Goal: Transaction & Acquisition: Purchase product/service

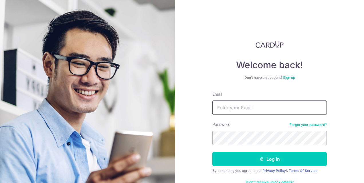
click at [248, 105] on input "Email" at bounding box center [269, 108] width 114 height 14
type input "cruzerinn@gmail.com"
click at [212, 152] on button "Log in" at bounding box center [269, 159] width 114 height 14
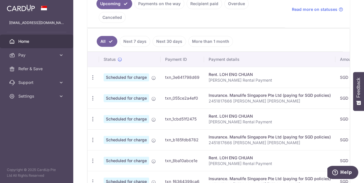
scroll to position [143, 0]
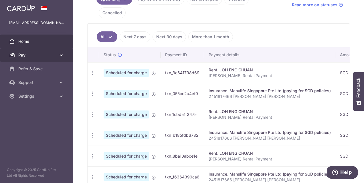
click at [18, 54] on link "Pay" at bounding box center [36, 55] width 73 height 14
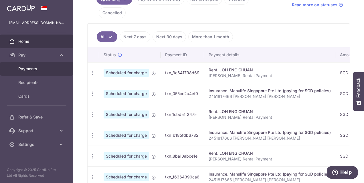
click at [30, 68] on span "Payments" at bounding box center [37, 69] width 38 height 6
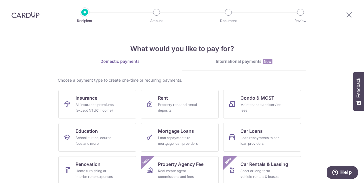
click at [220, 61] on div "International payments New" at bounding box center [244, 62] width 124 height 6
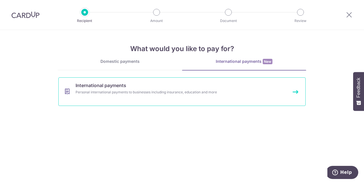
click at [152, 94] on div "Personal international payments to businesses including insurance, education an…" at bounding box center [175, 93] width 198 height 6
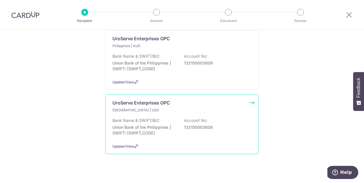
scroll to position [163, 0]
click at [219, 108] on div "[GEOGRAPHIC_DATA] | USD" at bounding box center [181, 111] width 139 height 6
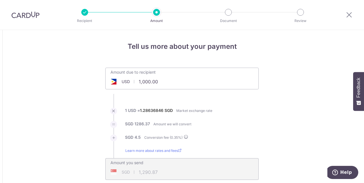
drag, startPoint x: 174, startPoint y: 84, endPoint x: 0, endPoint y: 75, distance: 173.9
click button "Add Card" at bounding box center [0, 0] width 0 height 0
type input "3,500.00"
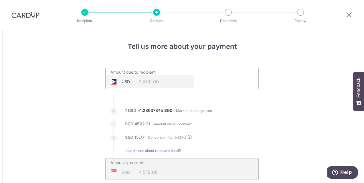
type input "4,518.07"
click at [143, 81] on input "3,500.00" at bounding box center [150, 81] width 88 height 13
click button "Add Card" at bounding box center [0, 0] width 0 height 0
click at [248, 101] on ul "Amount due to recipient USD 4000.00 3500 1 USD = 1.28637046 SGD Market exchange…" at bounding box center [181, 124] width 153 height 112
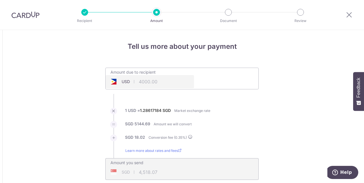
type input "4,000.00"
type input "5,162.71"
click at [143, 81] on input "4,000.00" at bounding box center [150, 81] width 88 height 13
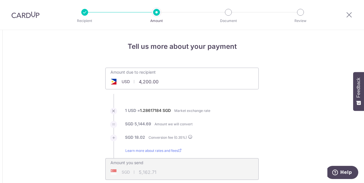
type input "4,200.00"
type input "5,421.01"
drag, startPoint x: 293, startPoint y: 80, endPoint x: 289, endPoint y: 79, distance: 4.5
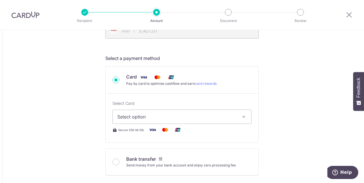
scroll to position [143, 0]
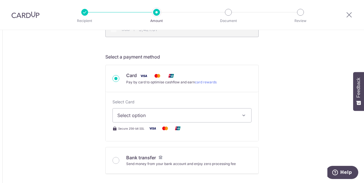
click at [133, 113] on span "Select option" at bounding box center [176, 115] width 119 height 7
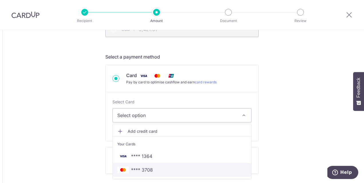
click at [132, 168] on span "**** 3708" at bounding box center [142, 170] width 22 height 7
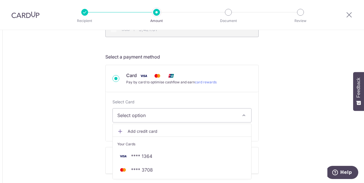
type input "4,200.00"
type input "5,421.08"
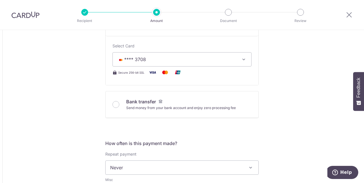
scroll to position [172, 0]
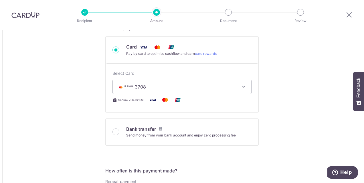
click at [154, 85] on span "**** 3708" at bounding box center [176, 87] width 119 height 7
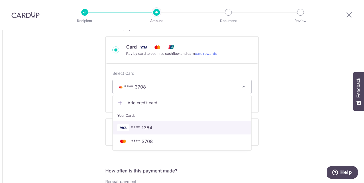
click at [152, 125] on span "**** 1364" at bounding box center [181, 127] width 129 height 7
type input "4,200.00"
type input "5,421.29"
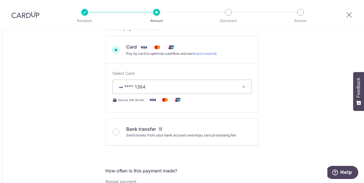
scroll to position [315, 0]
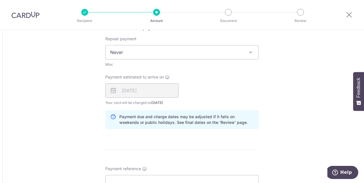
click at [209, 88] on div "Payment estimated to arrive on 11/09/2025 Your card will be charged on 08/09/20…" at bounding box center [182, 89] width 160 height 31
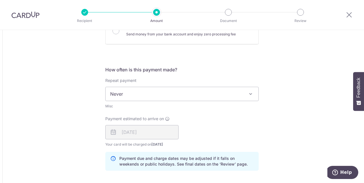
scroll to position [200, 0]
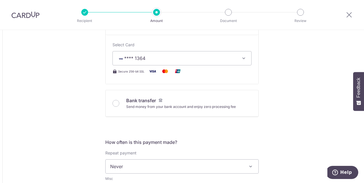
click at [185, 57] on span "**** 1364" at bounding box center [176, 58] width 119 height 7
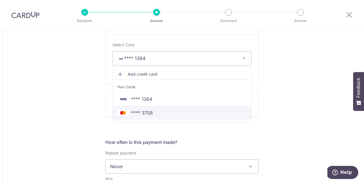
click at [172, 110] on span "**** 3708" at bounding box center [181, 113] width 129 height 7
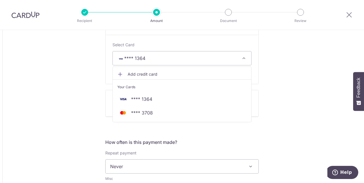
type input "4,200.00"
type input "5,421.20"
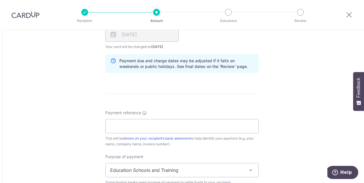
scroll to position [372, 0]
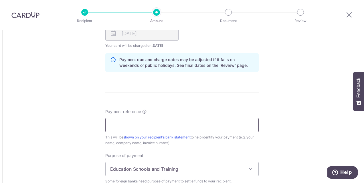
click at [138, 128] on input "Payment reference" at bounding box center [181, 125] width 153 height 14
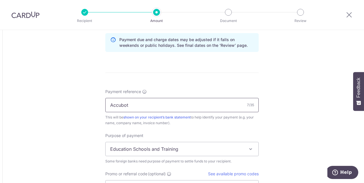
scroll to position [458, 0]
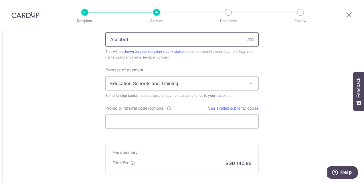
type input "Accubot"
click at [226, 85] on span "Education Schools and Training" at bounding box center [182, 84] width 153 height 14
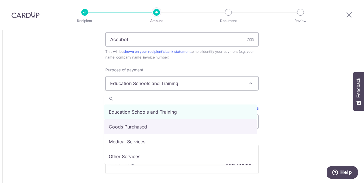
select select "Goods Purchased"
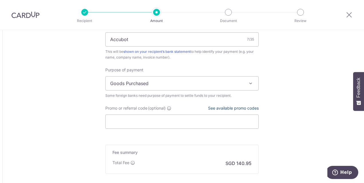
click at [229, 106] on link "See available promo codes" at bounding box center [233, 108] width 51 height 5
click at [145, 123] on input "Promo or referral code (optional)" at bounding box center [181, 122] width 153 height 14
paste input "OFF225"
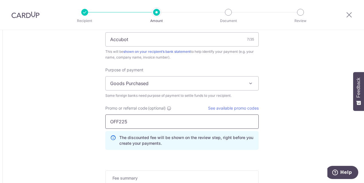
type input "OFF225"
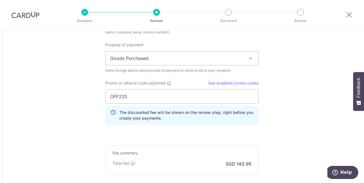
scroll to position [546, 0]
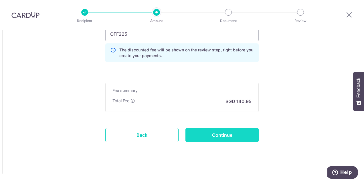
click at [209, 135] on input "Continue" at bounding box center [221, 135] width 73 height 14
type input "Create Schedule"
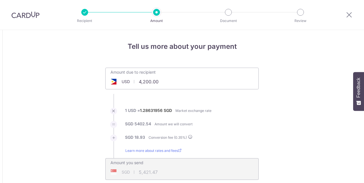
select select "Goods Purchased"
type input "4,200.00"
type input "5,421.95"
type input "4,200.00"
type input "5,413.40"
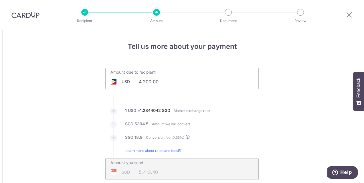
type input "4,200.00"
type input "5,411.98"
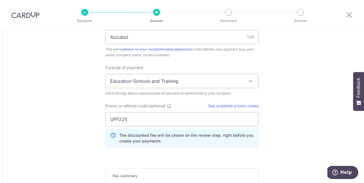
scroll to position [486, 0]
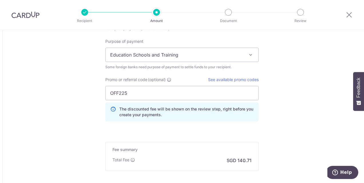
click at [176, 51] on span "Education Schools and Training" at bounding box center [182, 55] width 153 height 14
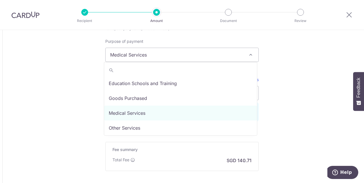
click at [170, 54] on span "Medical Services" at bounding box center [182, 55] width 153 height 14
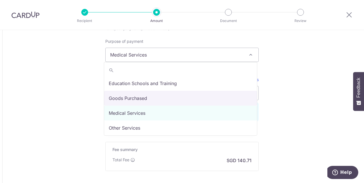
select select "Goods Purchased"
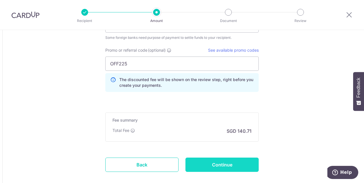
scroll to position [546, 0]
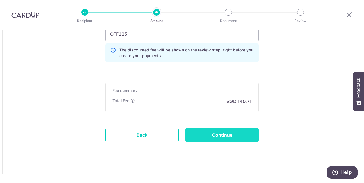
click at [224, 132] on input "Continue" at bounding box center [221, 135] width 73 height 14
type input "Update Schedule"
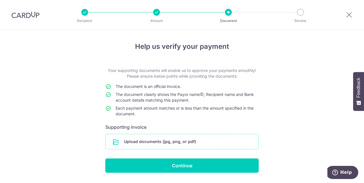
click at [171, 144] on input "file" at bounding box center [182, 141] width 153 height 15
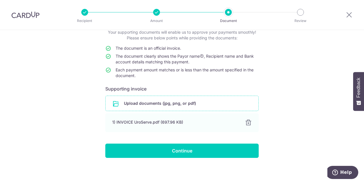
scroll to position [39, 0]
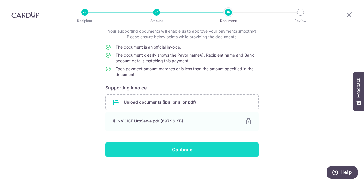
click at [198, 151] on input "Continue" at bounding box center [181, 150] width 153 height 14
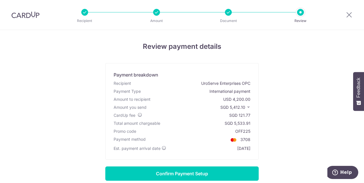
click at [246, 106] on icon at bounding box center [248, 107] width 4 height 4
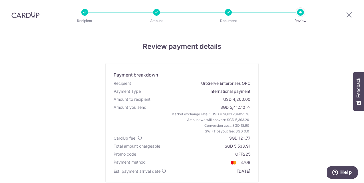
click at [246, 106] on icon at bounding box center [248, 107] width 4 height 4
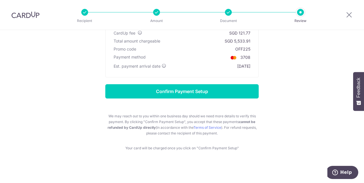
scroll to position [84, 0]
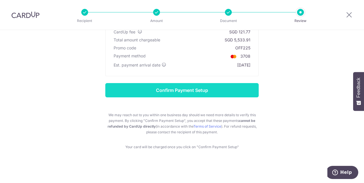
click at [208, 92] on input "Confirm Payment Setup" at bounding box center [181, 90] width 153 height 14
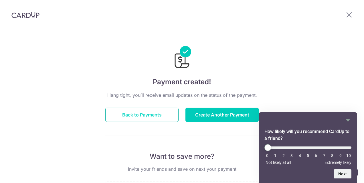
click at [148, 114] on button "Back to Payments" at bounding box center [141, 115] width 73 height 14
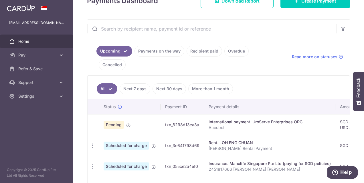
scroll to position [114, 0]
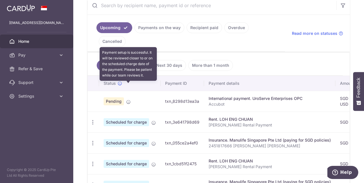
click at [128, 100] on icon at bounding box center [128, 102] width 5 height 5
click at [129, 100] on icon at bounding box center [128, 102] width 5 height 5
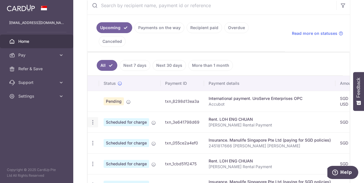
click at [94, 120] on icon "button" at bounding box center [93, 123] width 6 height 6
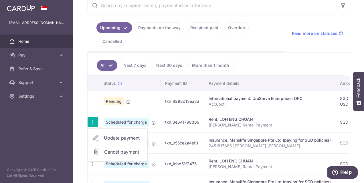
click at [94, 91] on td at bounding box center [93, 101] width 11 height 21
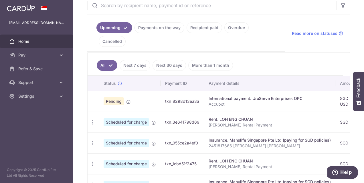
click at [162, 28] on link "Payments on the way" at bounding box center [159, 27] width 50 height 11
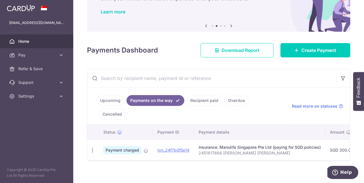
scroll to position [34, 0]
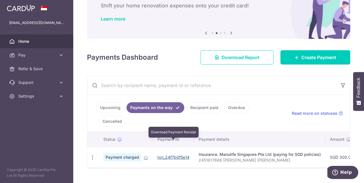
click at [176, 155] on link "txn_24f7b0f5e14" at bounding box center [173, 157] width 32 height 5
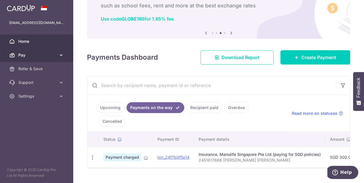
click at [26, 55] on span "Pay" at bounding box center [37, 55] width 38 height 6
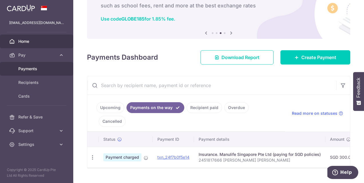
click at [36, 70] on span "Payments" at bounding box center [37, 69] width 38 height 6
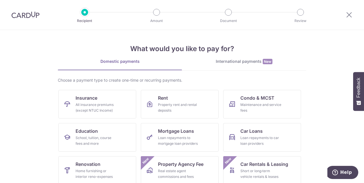
click at [250, 62] on div "International payments New" at bounding box center [244, 62] width 124 height 6
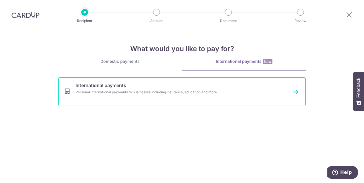
click at [170, 91] on div "Personal international payments to businesses including insurance, education an…" at bounding box center [175, 93] width 198 height 6
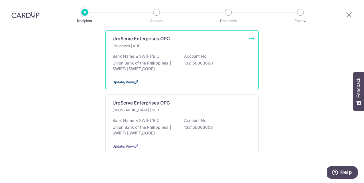
scroll to position [134, 0]
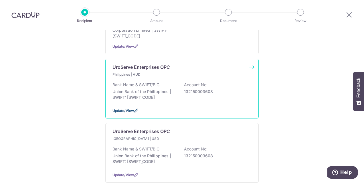
click at [130, 109] on span "Update/View" at bounding box center [122, 111] width 21 height 4
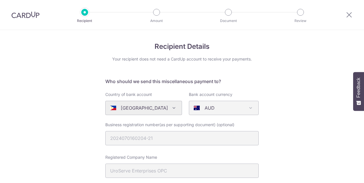
select select "22428"
click at [248, 108] on span at bounding box center [250, 108] width 7 height 7
click at [250, 107] on span at bounding box center [250, 108] width 7 height 7
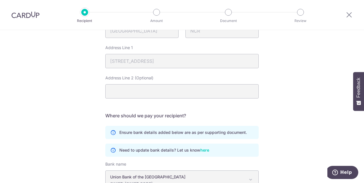
scroll to position [342, 0]
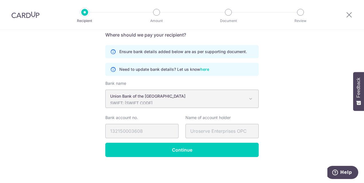
click at [204, 70] on link "here" at bounding box center [204, 69] width 9 height 6
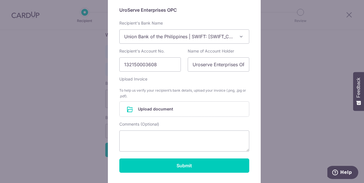
scroll to position [29, 0]
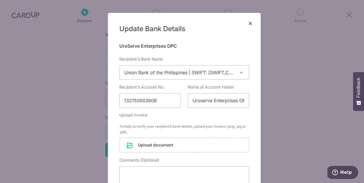
click at [242, 71] on span at bounding box center [241, 72] width 7 height 7
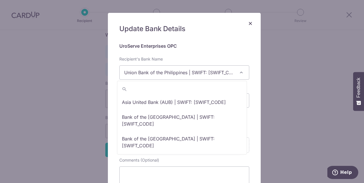
scroll to position [243, 0]
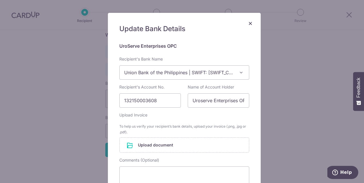
click at [242, 71] on span at bounding box center [241, 72] width 7 height 7
click at [250, 23] on span "×" at bounding box center [250, 23] width 5 height 8
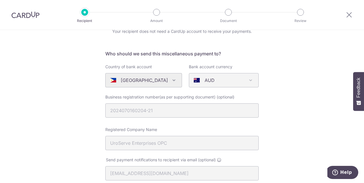
scroll to position [0, 0]
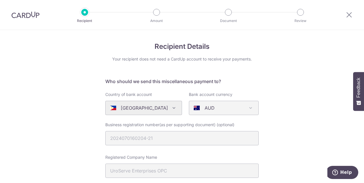
click at [205, 109] on p "AUD" at bounding box center [210, 108] width 10 height 7
click at [205, 108] on p "AUD" at bounding box center [210, 108] width 10 height 7
drag, startPoint x: 240, startPoint y: 106, endPoint x: 254, endPoint y: 107, distance: 14.3
click at [245, 106] on span "AUD" at bounding box center [223, 108] width 69 height 14
click at [255, 106] on span "AUD" at bounding box center [223, 108] width 69 height 14
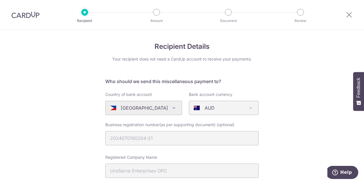
click at [255, 106] on span "AUD" at bounding box center [223, 108] width 69 height 14
click at [255, 107] on span "AUD" at bounding box center [223, 108] width 69 height 14
click at [255, 106] on span "AUD" at bounding box center [223, 108] width 69 height 14
click at [161, 107] on div "Algeria Andorra Angola Anguilla Argentina Armenia Aruba Australia Austria Azerb…" at bounding box center [143, 108] width 77 height 14
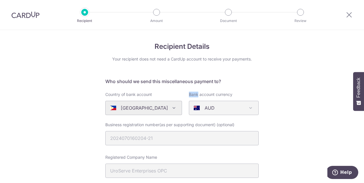
drag, startPoint x: 161, startPoint y: 107, endPoint x: 165, endPoint y: 107, distance: 4.0
click at [165, 107] on div "Algeria Andorra Angola Anguilla Argentina Armenia Aruba Australia Austria Azerb…" at bounding box center [143, 108] width 77 height 14
click at [167, 108] on div "Algeria Andorra Angola Anguilla Argentina Armenia Aruba Australia Austria Azerb…" at bounding box center [143, 108] width 77 height 14
click at [170, 107] on div "Algeria Andorra Angola Anguilla Argentina Armenia Aruba Australia Austria Azerb…" at bounding box center [143, 108] width 77 height 14
click at [350, 15] on icon at bounding box center [349, 14] width 7 height 7
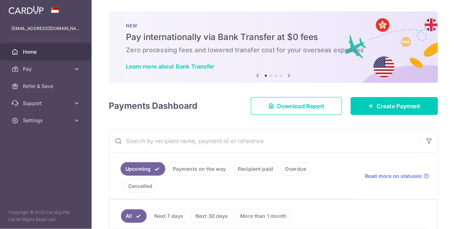
scroll to position [114, 0]
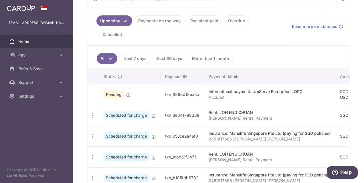
click at [59, 128] on aside "cruzerinn@gmail.com Home Pay Payments Recipients Cards Refer & Save Support FAQ…" at bounding box center [36, 91] width 73 height 183
drag, startPoint x: 295, startPoint y: 129, endPoint x: 231, endPoint y: 124, distance: 63.4
click at [231, 126] on td "Insurance. Manulife Singapore Pte Ltd (paying for SGD policies) 2451817666 Cruz…" at bounding box center [269, 136] width 131 height 21
drag, startPoint x: 231, startPoint y: 124, endPoint x: 308, endPoint y: 46, distance: 108.8
click at [308, 46] on ul "All Next 7 days Next 30 days More than 1 month" at bounding box center [215, 57] width 255 height 23
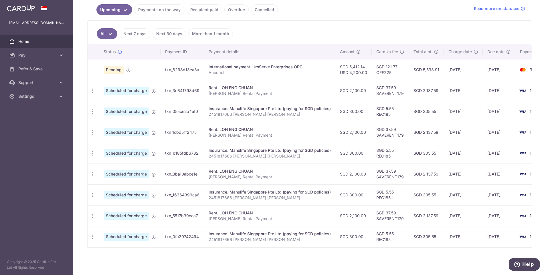
scroll to position [0, 27]
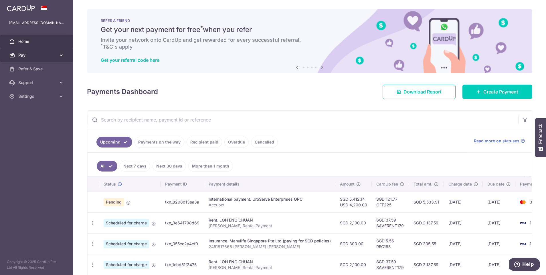
click at [34, 54] on span "Pay" at bounding box center [37, 55] width 38 height 6
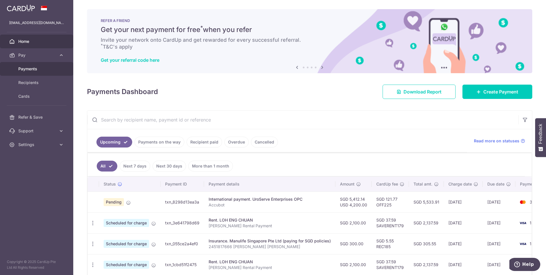
click at [38, 68] on span "Payments" at bounding box center [37, 69] width 38 height 6
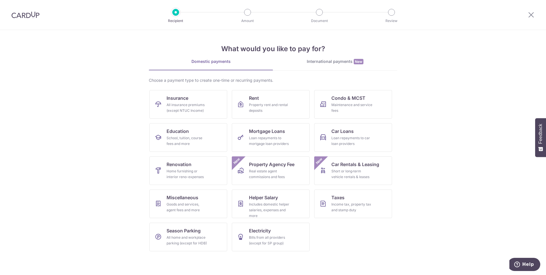
click at [340, 65] on link "International payments New" at bounding box center [335, 65] width 124 height 12
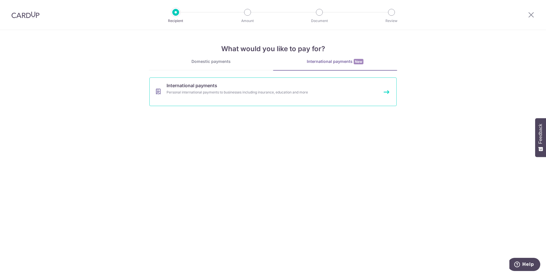
click at [218, 98] on link "International payments Personal international payments to businesses including …" at bounding box center [272, 92] width 247 height 29
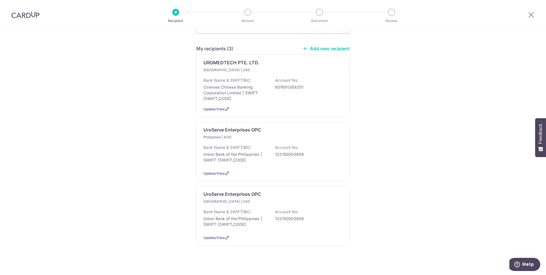
scroll to position [73, 0]
click at [228, 198] on div "[GEOGRAPHIC_DATA] | USD Bank Name & SWIFT/BIC: Union Bank of the Philippines | …" at bounding box center [272, 213] width 139 height 31
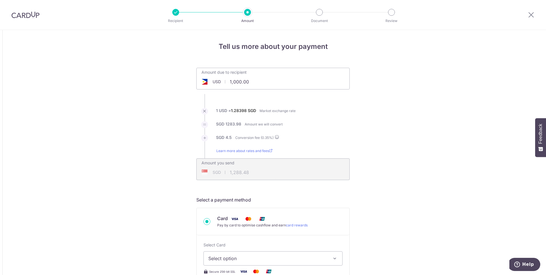
drag, startPoint x: 251, startPoint y: 85, endPoint x: 77, endPoint y: 78, distance: 174.1
type input "2,000.00"
type input "2,576.93"
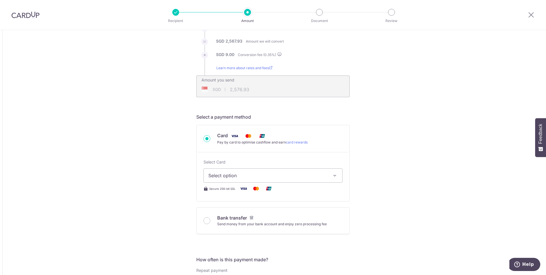
scroll to position [86, 0]
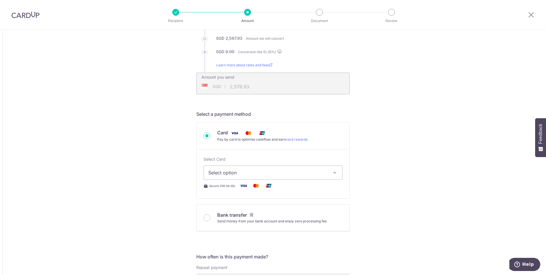
click at [219, 179] on button "Select option" at bounding box center [272, 173] width 139 height 14
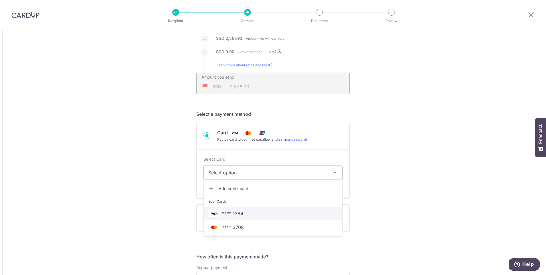
click at [222, 220] on link "**** 1364" at bounding box center [273, 214] width 138 height 14
type input "2,000.00"
type input "2,577.05"
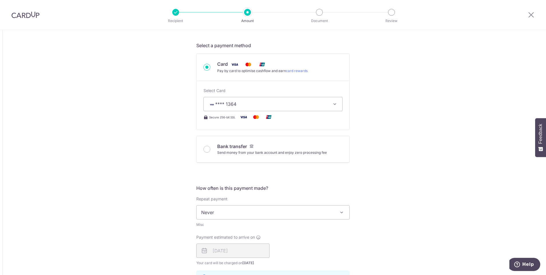
scroll to position [215, 0]
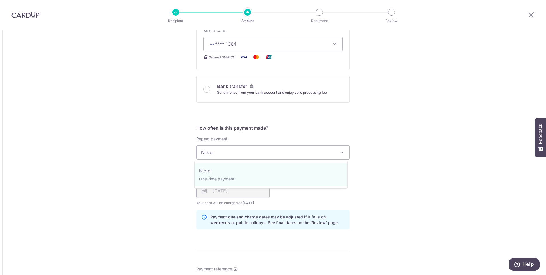
click at [225, 154] on span "Never" at bounding box center [273, 153] width 153 height 14
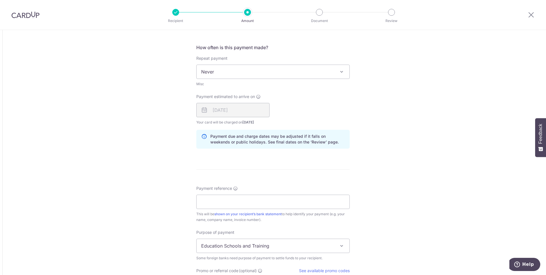
scroll to position [343, 0]
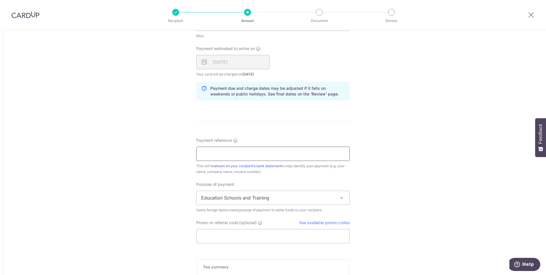
click at [235, 150] on input "Payment reference" at bounding box center [272, 154] width 153 height 14
click at [241, 195] on span "Education Schools and Training" at bounding box center [273, 198] width 153 height 14
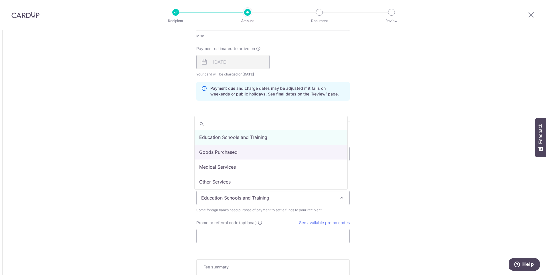
select select "Goods Purchased"
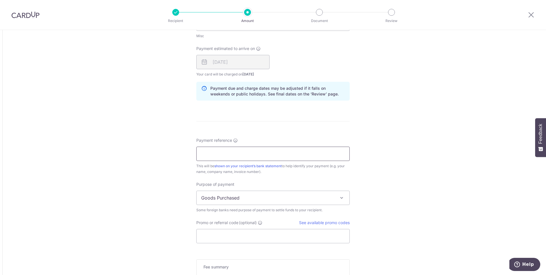
click at [240, 152] on input "Payment reference" at bounding box center [272, 154] width 153 height 14
type input "UroServe Enterprises OPC"
click at [335, 223] on link "See available promo codes" at bounding box center [324, 222] width 51 height 5
click at [261, 232] on input "Promo or referral code (optional)" at bounding box center [272, 236] width 153 height 14
paste input "GLOBE185"
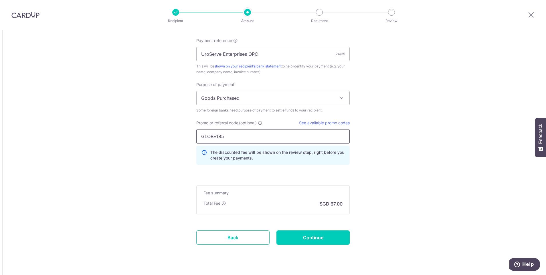
scroll to position [456, 0]
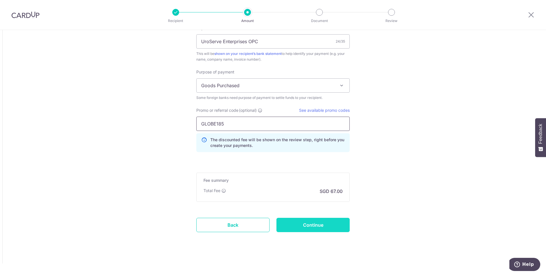
type input "GLOBE185"
click at [306, 230] on input "Continue" at bounding box center [312, 225] width 73 height 14
type input "Create Schedule"
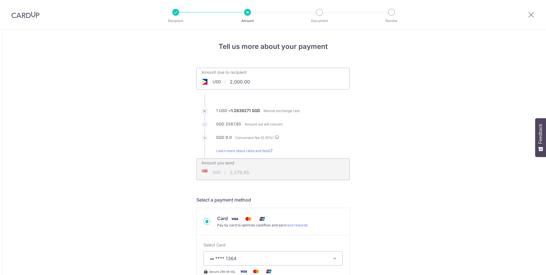
select select "Goods Purchased"
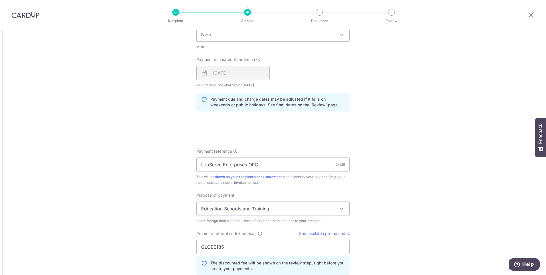
scroll to position [456, 0]
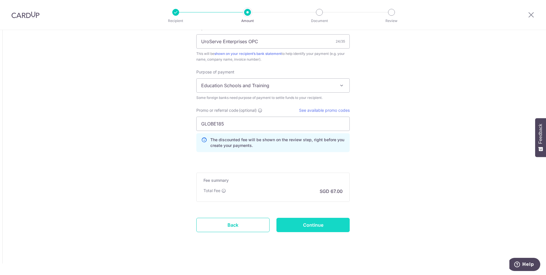
click at [310, 226] on input "Continue" at bounding box center [312, 225] width 73 height 14
type input "Update Schedule"
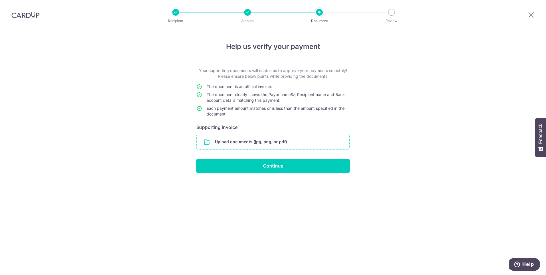
click at [262, 142] on input "file" at bounding box center [273, 141] width 153 height 15
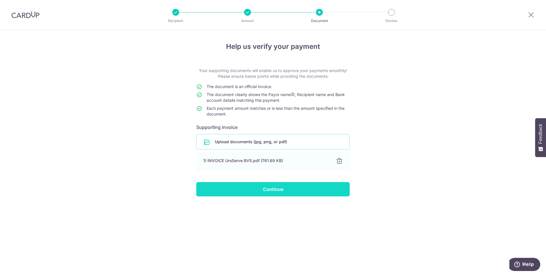
click at [291, 189] on input "Continue" at bounding box center [272, 189] width 153 height 14
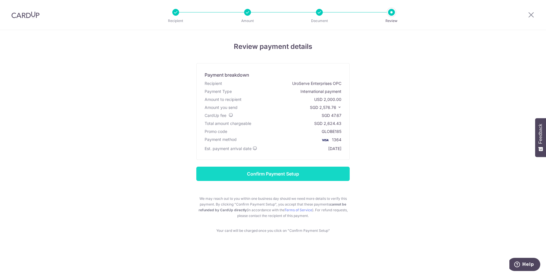
click at [326, 176] on input "Confirm Payment Setup" at bounding box center [272, 174] width 153 height 14
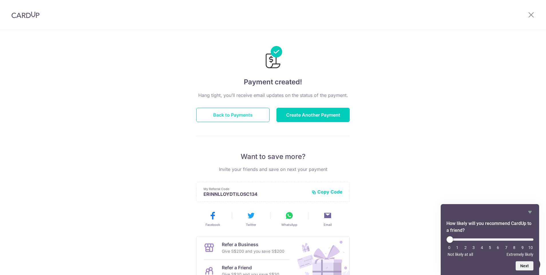
click at [232, 120] on button "Back to Payments" at bounding box center [232, 115] width 73 height 14
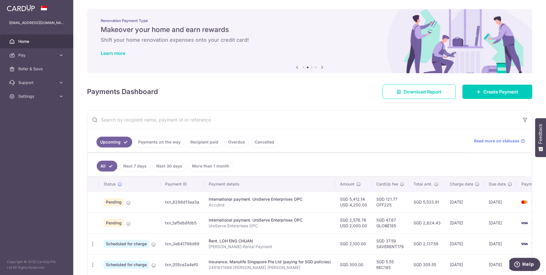
click at [35, 41] on span "Home" at bounding box center [37, 42] width 38 height 6
